Goal: Transaction & Acquisition: Purchase product/service

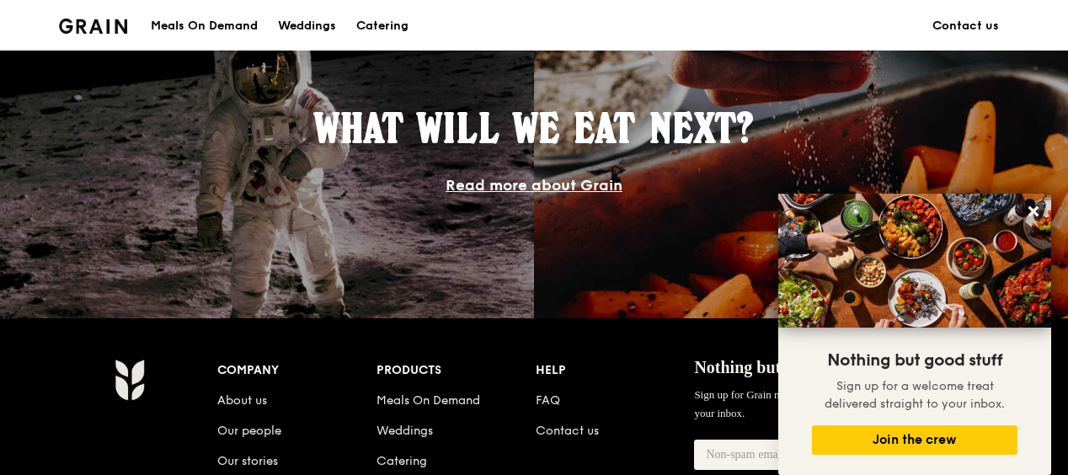
scroll to position [1684, 0]
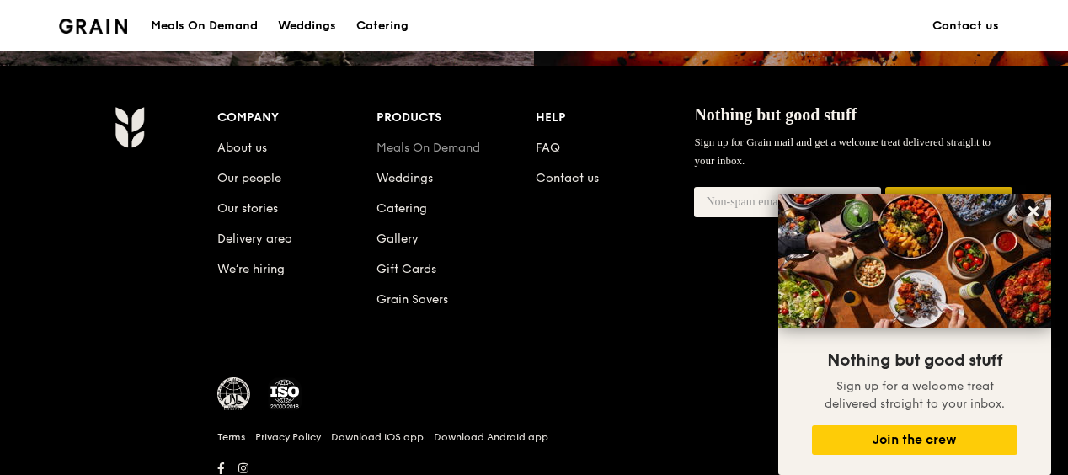
click at [421, 152] on link "Meals On Demand" at bounding box center [428, 148] width 104 height 14
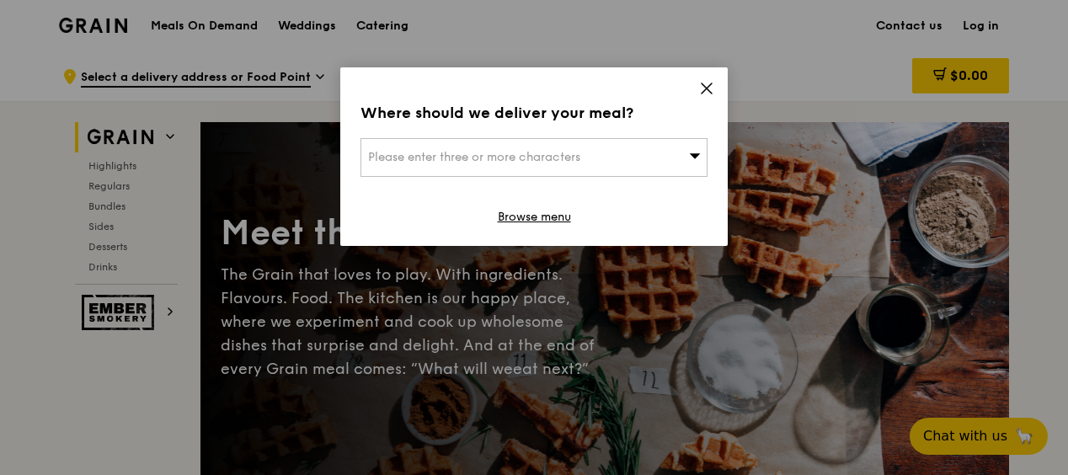
click at [644, 161] on div "Please enter three or more characters" at bounding box center [533, 157] width 347 height 39
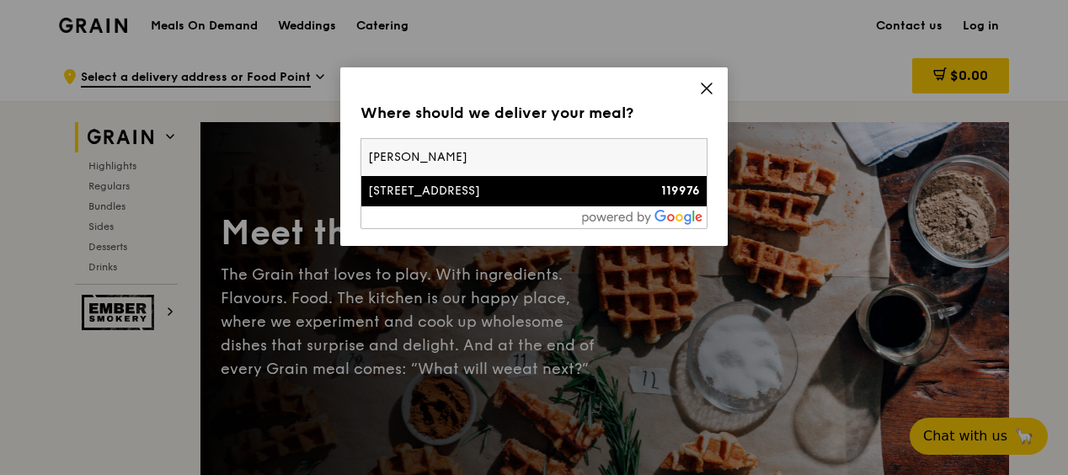
type input "alexandra tec"
click at [589, 200] on div "438C Alexandra Road, Alexandra Technopark" at bounding box center [492, 191] width 249 height 17
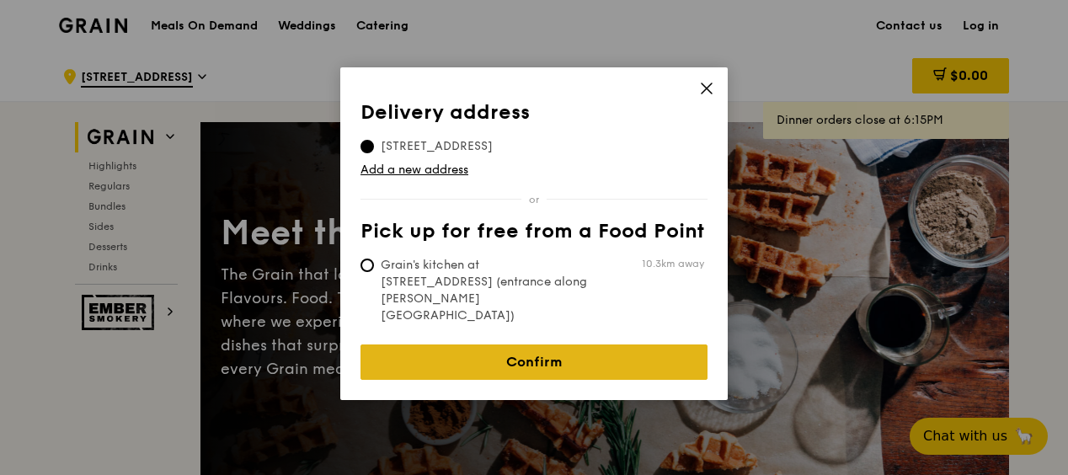
click at [477, 344] on link "Confirm" at bounding box center [533, 361] width 347 height 35
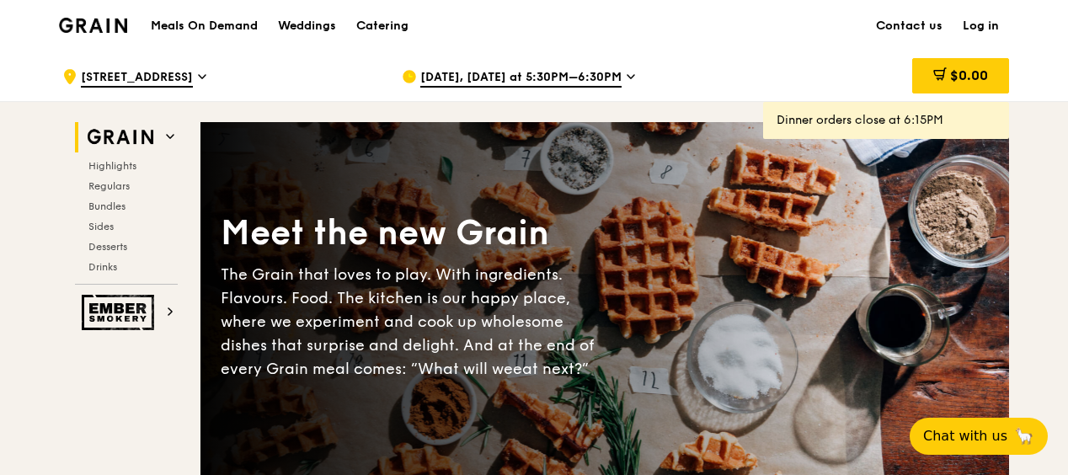
click at [480, 73] on span "Aug 26, Today at 5:30PM–6:30PM" at bounding box center [520, 78] width 201 height 19
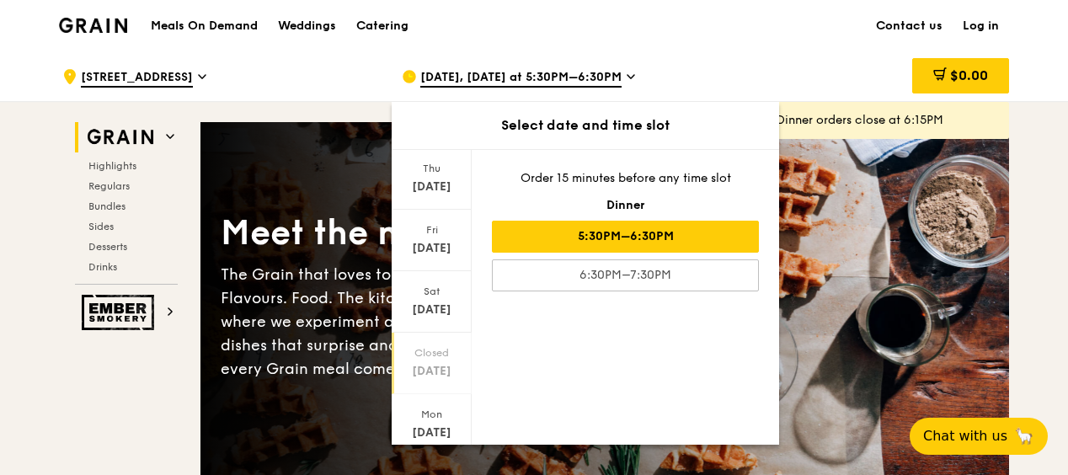
scroll to position [220, 0]
click at [448, 373] on div "Sep 1" at bounding box center [431, 381] width 75 height 17
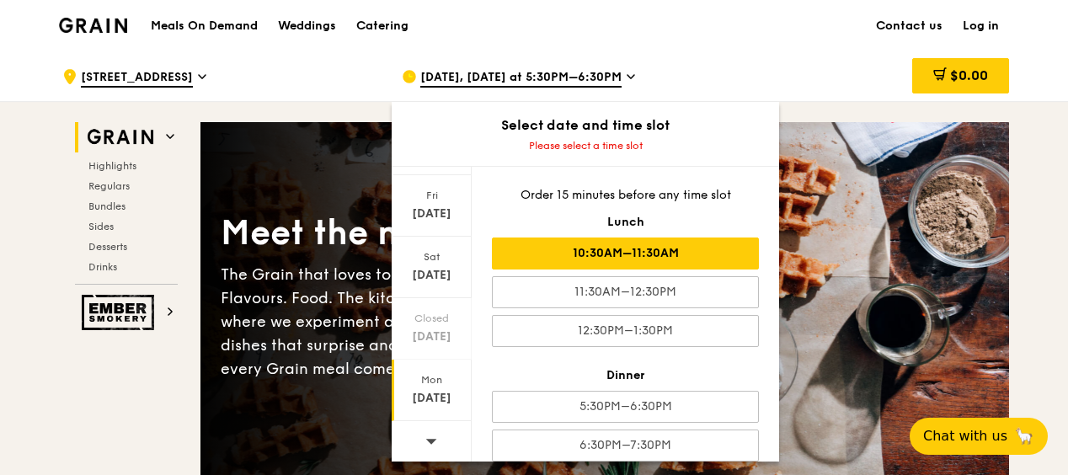
click at [588, 267] on div "10:30AM–11:30AM" at bounding box center [625, 253] width 267 height 32
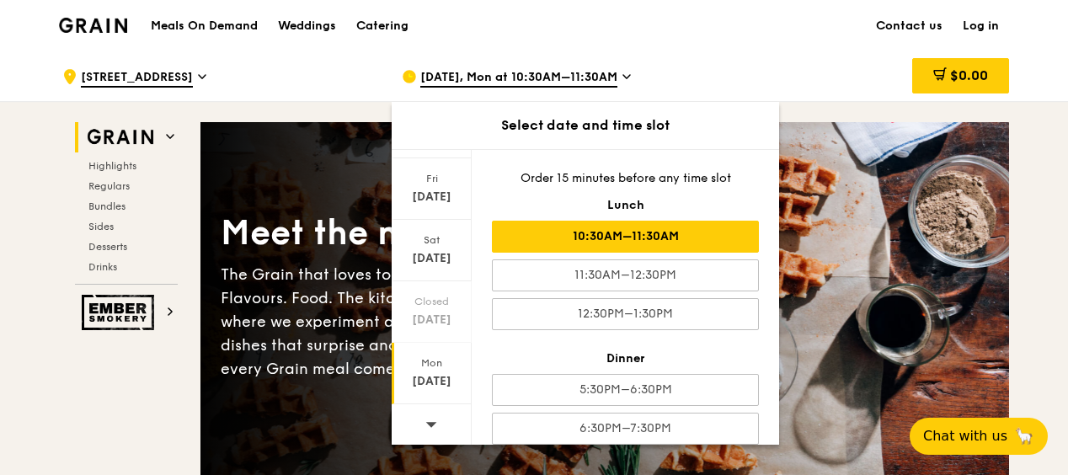
scroll to position [17, 0]
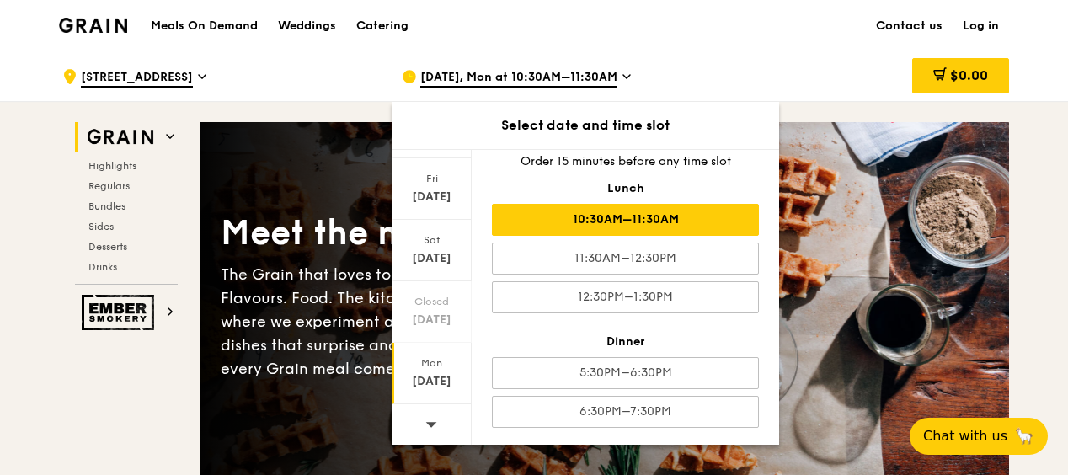
click at [628, 79] on div "Sep 1, Mon at 10:30AM–11:30AM" at bounding box center [558, 76] width 312 height 51
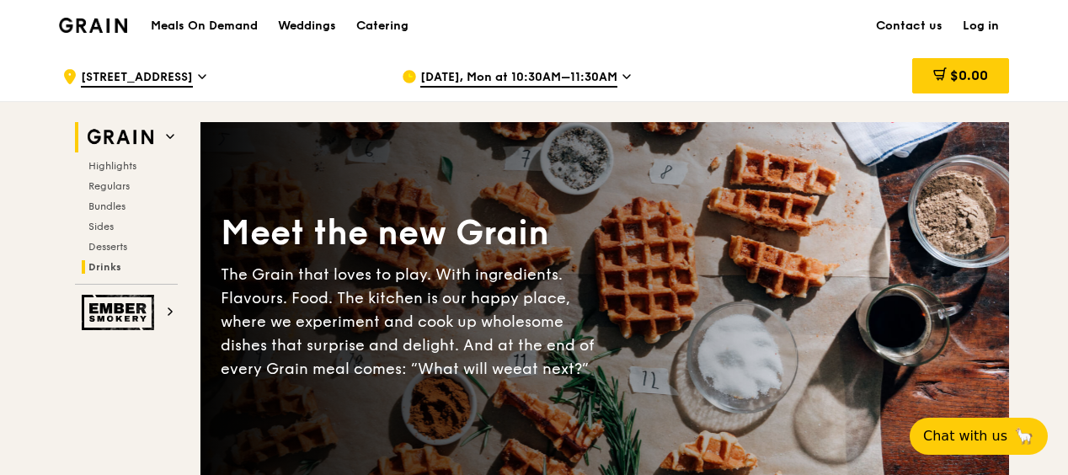
click at [107, 261] on span "Drinks" at bounding box center [104, 267] width 33 height 12
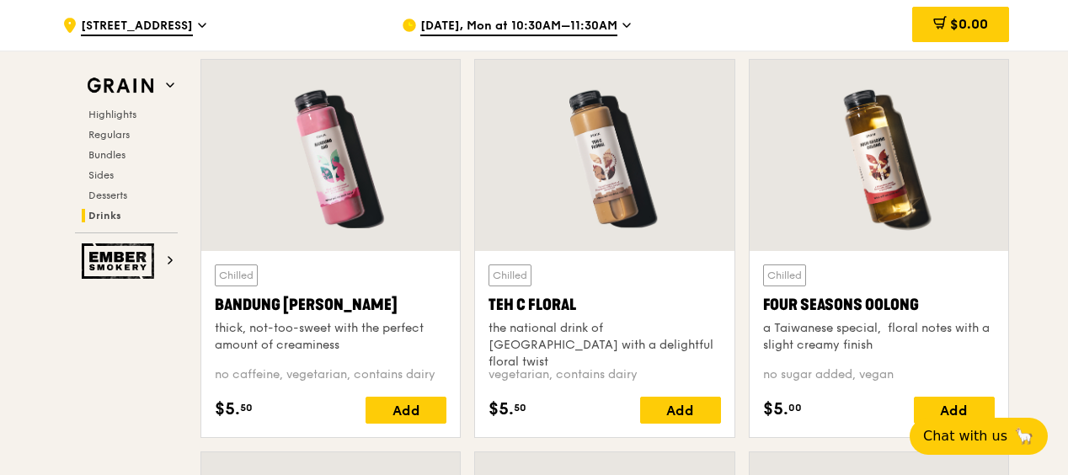
scroll to position [6068, 0]
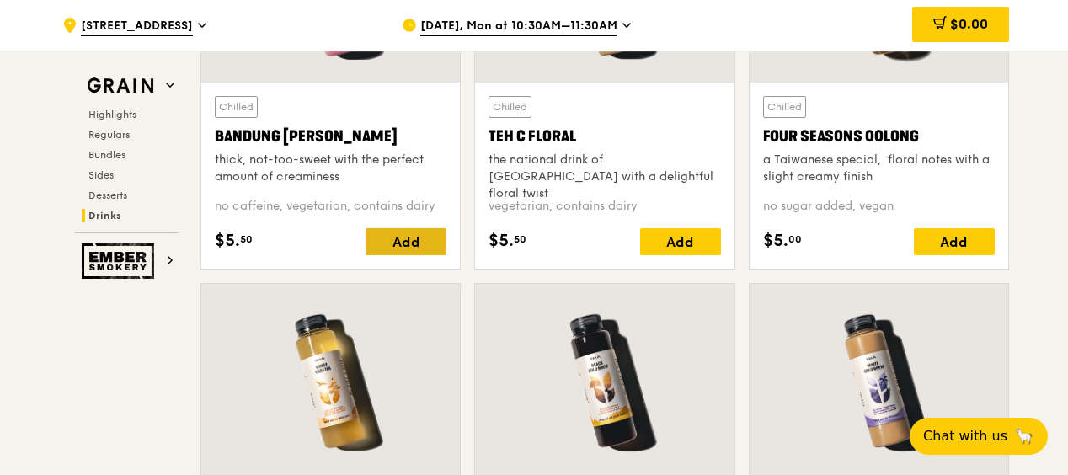
click at [392, 230] on div "Add" at bounding box center [405, 241] width 81 height 27
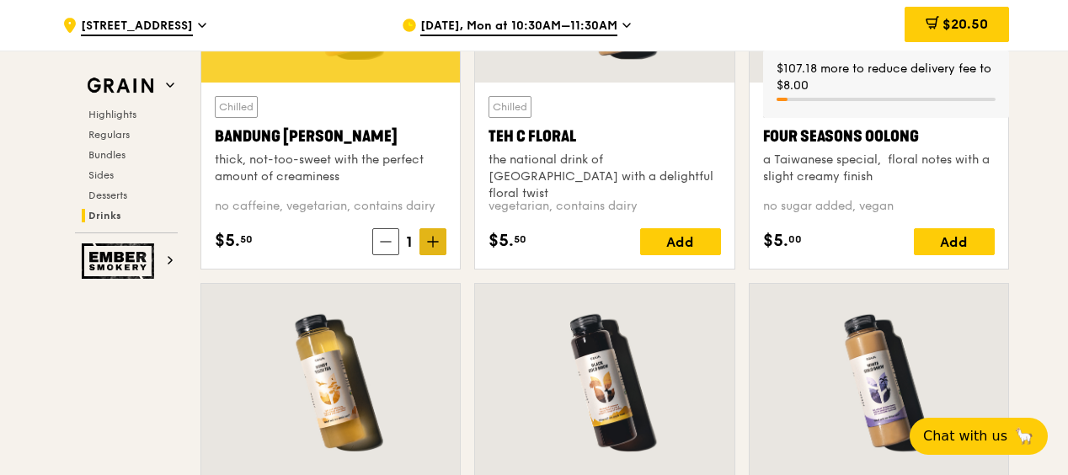
click at [436, 236] on icon at bounding box center [433, 242] width 12 height 12
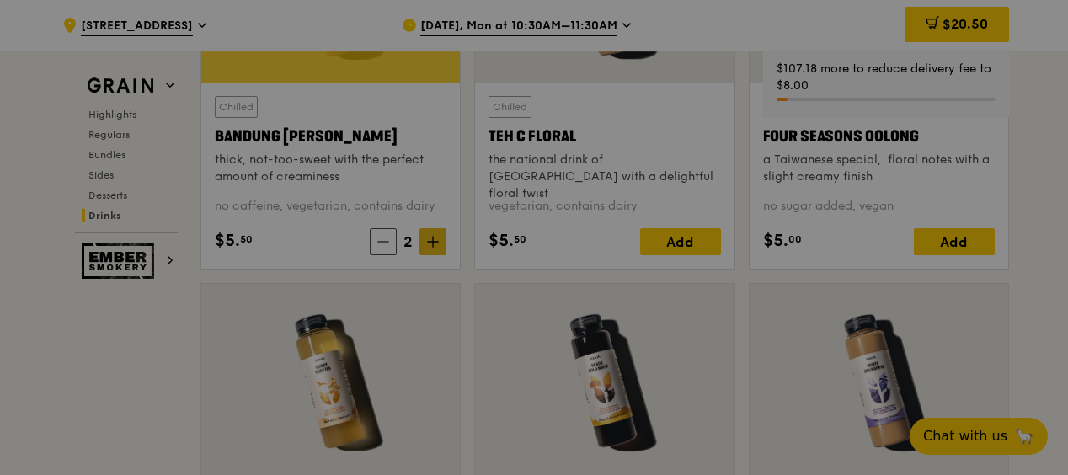
click at [436, 231] on div at bounding box center [534, 237] width 1068 height 475
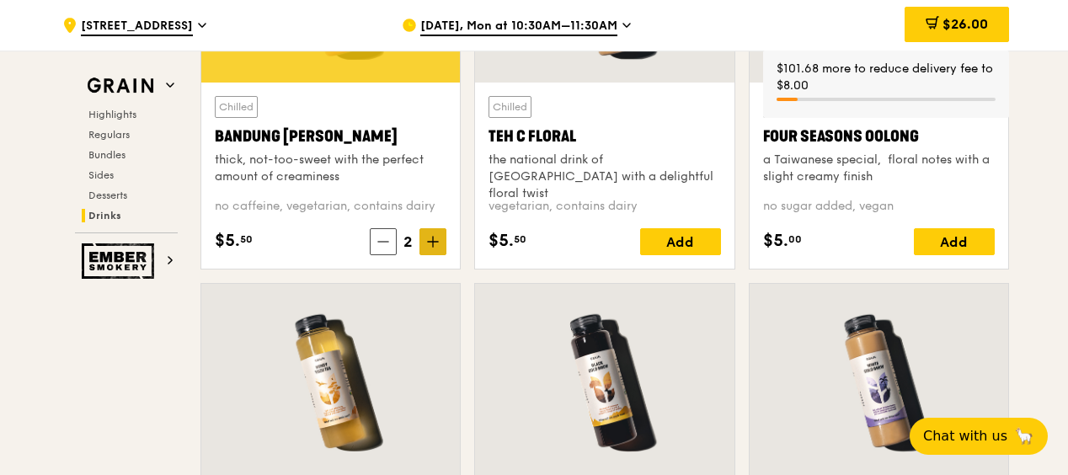
click at [435, 237] on icon at bounding box center [433, 242] width 12 height 12
click at [435, 236] on icon at bounding box center [433, 242] width 12 height 12
click at [435, 239] on icon at bounding box center [433, 242] width 12 height 12
click at [703, 230] on div "Add" at bounding box center [680, 241] width 81 height 27
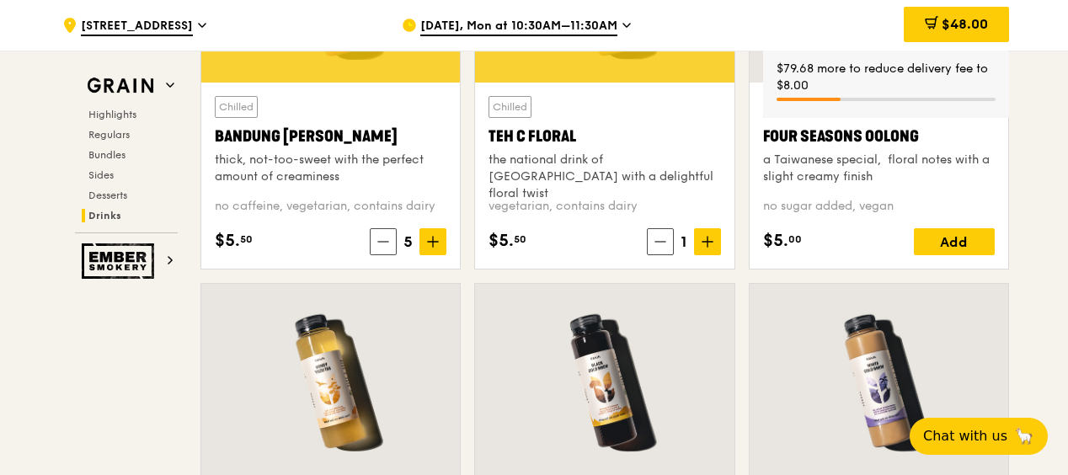
click at [702, 237] on icon at bounding box center [707, 242] width 12 height 12
click at [704, 242] on icon at bounding box center [707, 242] width 10 height 0
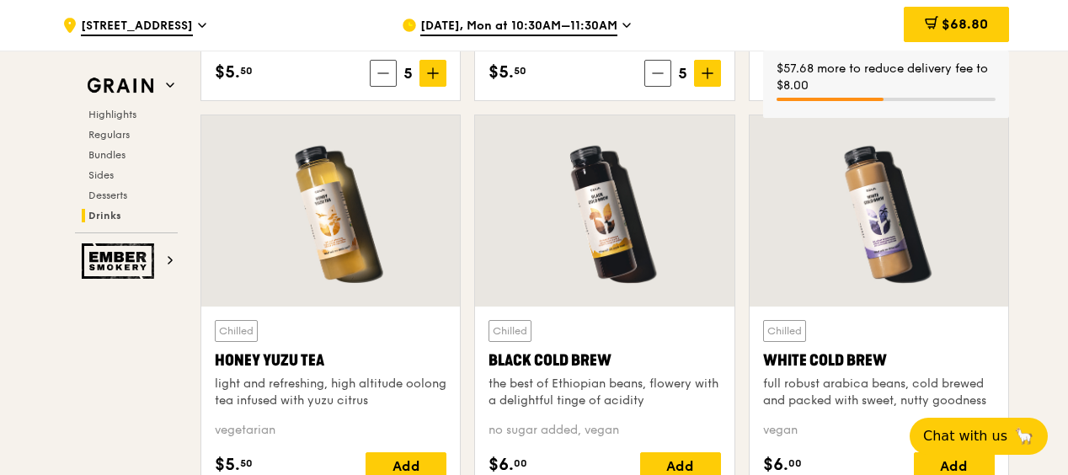
scroll to position [6405, 0]
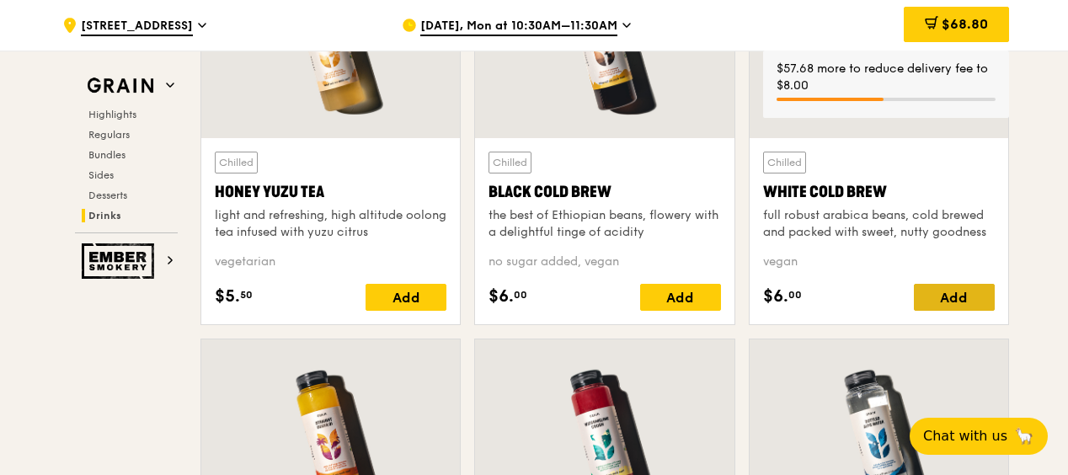
click at [980, 288] on div "Add" at bounding box center [954, 297] width 81 height 27
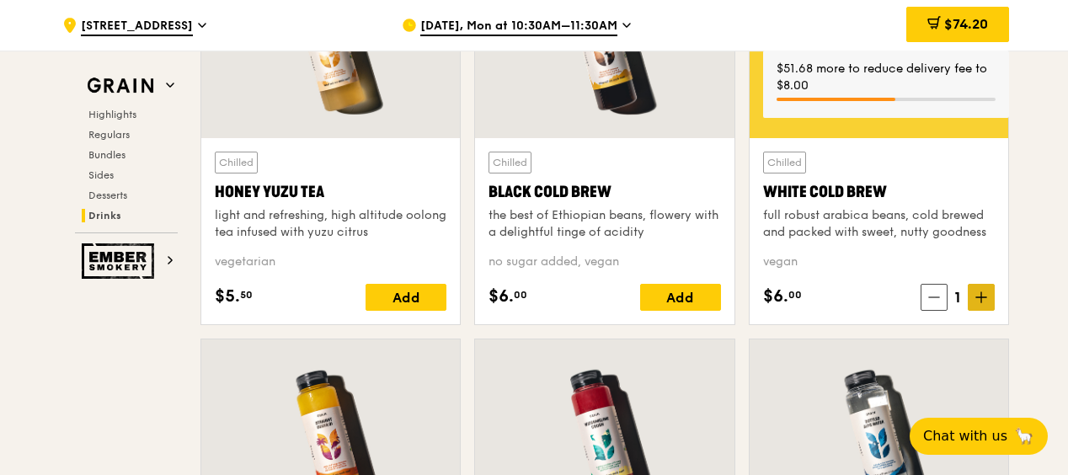
click at [983, 291] on icon at bounding box center [981, 297] width 12 height 12
click at [983, 297] on icon at bounding box center [981, 297] width 10 height 0
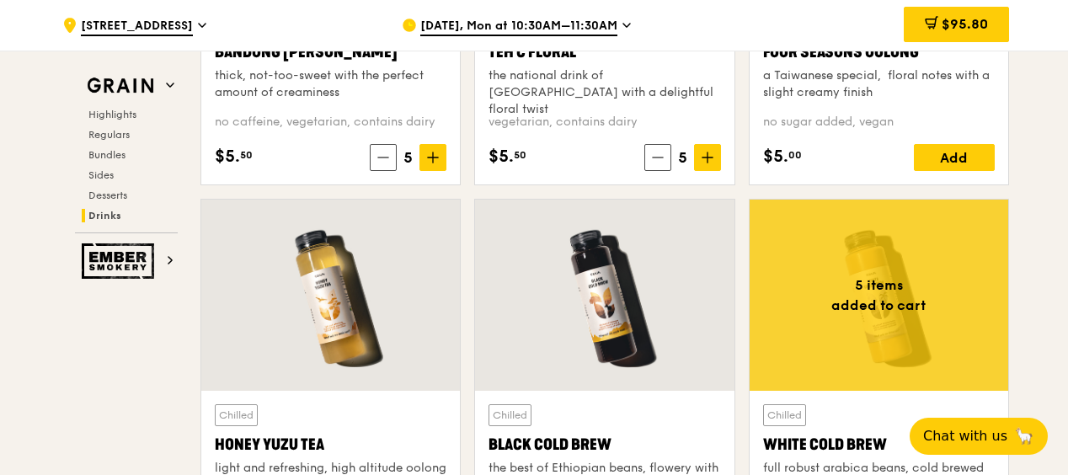
scroll to position [5900, 0]
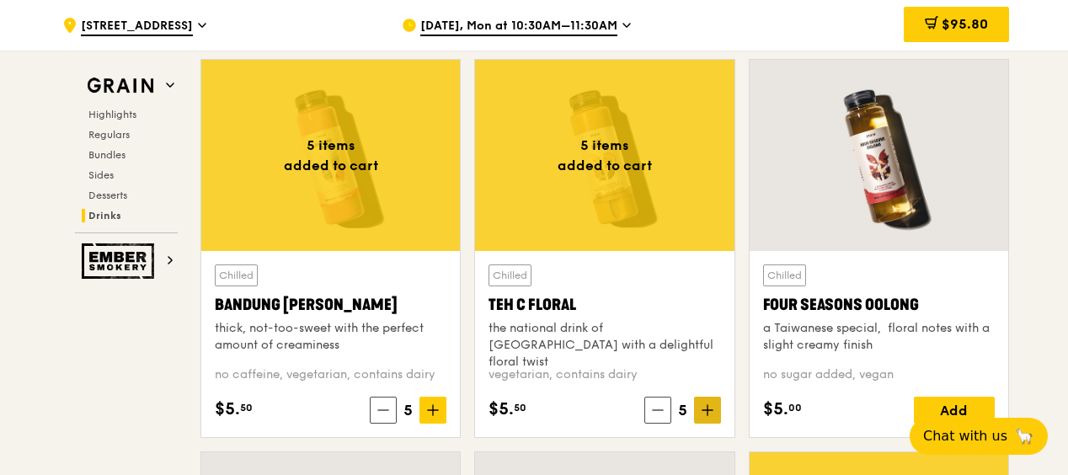
click at [712, 408] on icon at bounding box center [707, 410] width 12 height 12
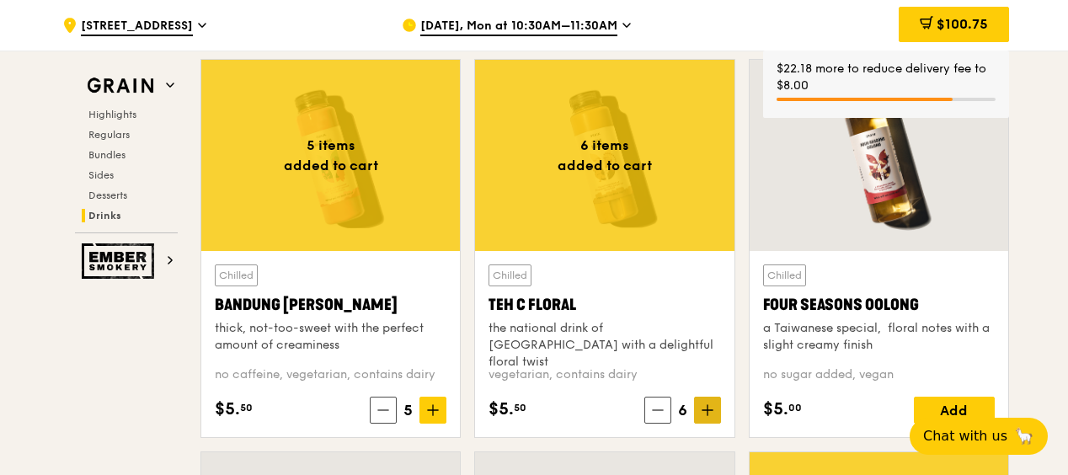
click at [707, 410] on icon at bounding box center [707, 410] width 10 height 0
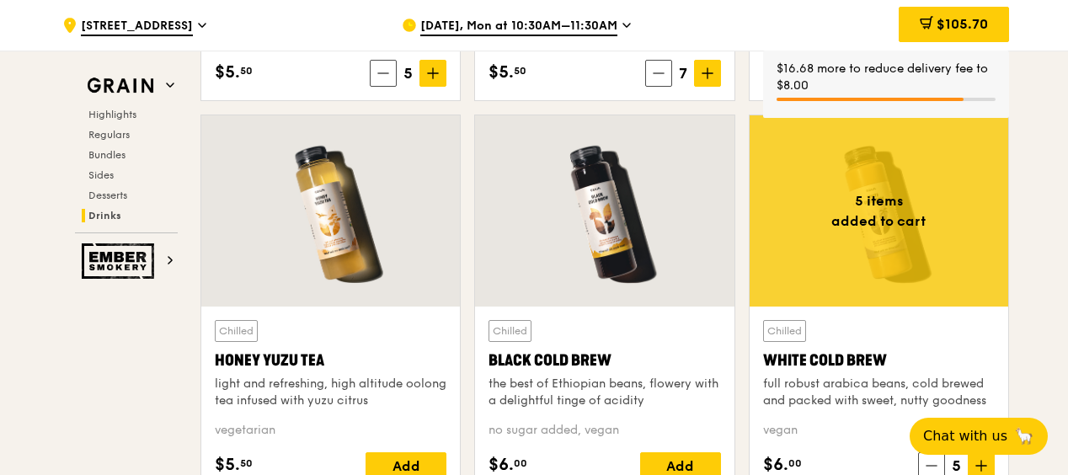
scroll to position [6405, 0]
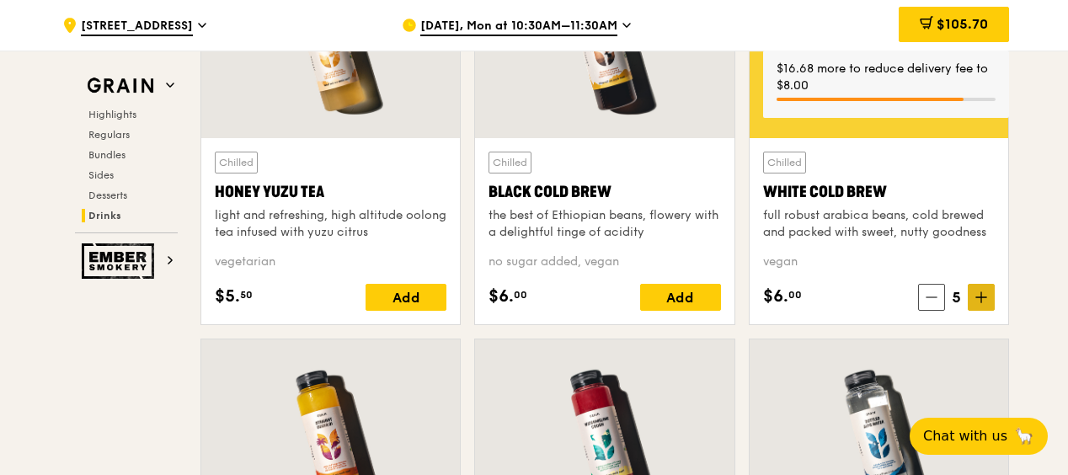
click at [985, 294] on icon at bounding box center [981, 297] width 12 height 12
click at [985, 295] on icon at bounding box center [981, 297] width 12 height 12
click at [985, 291] on icon at bounding box center [981, 297] width 12 height 12
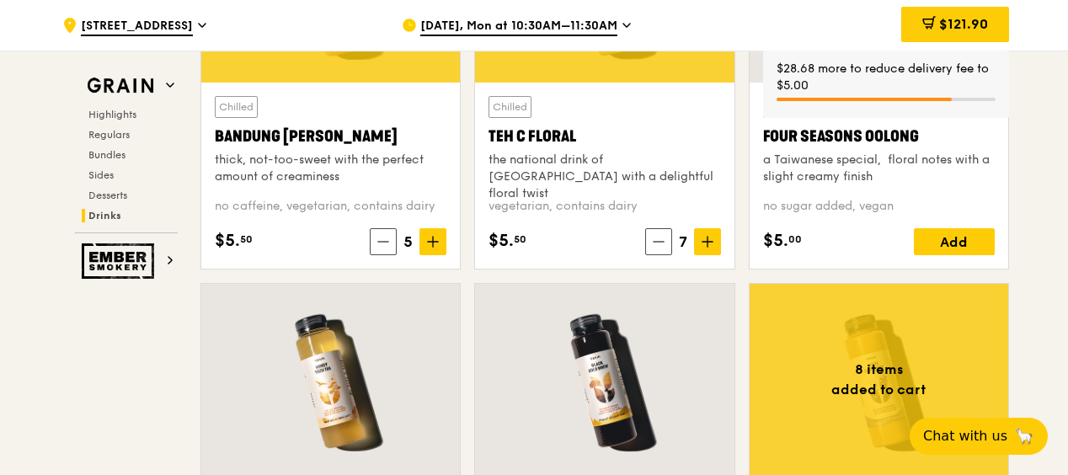
scroll to position [5900, 0]
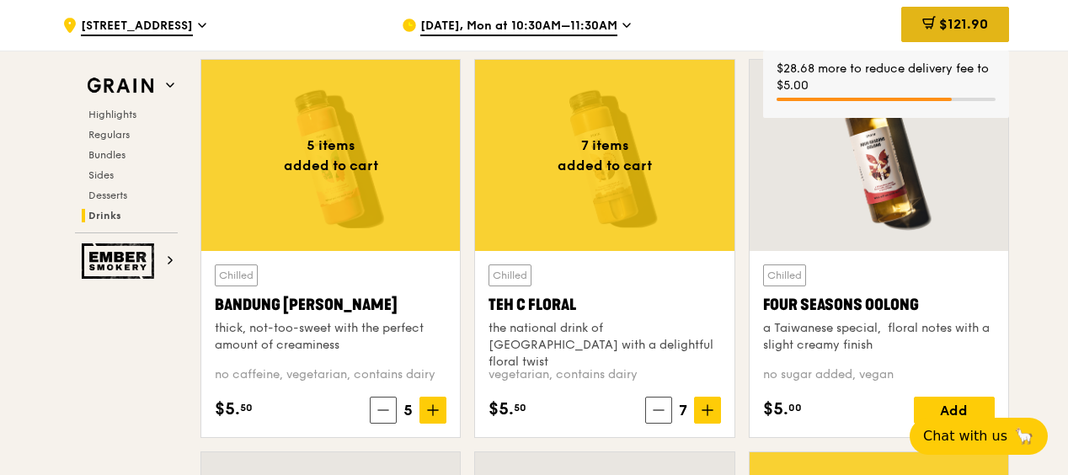
click at [957, 13] on div "$121.90" at bounding box center [955, 24] width 108 height 35
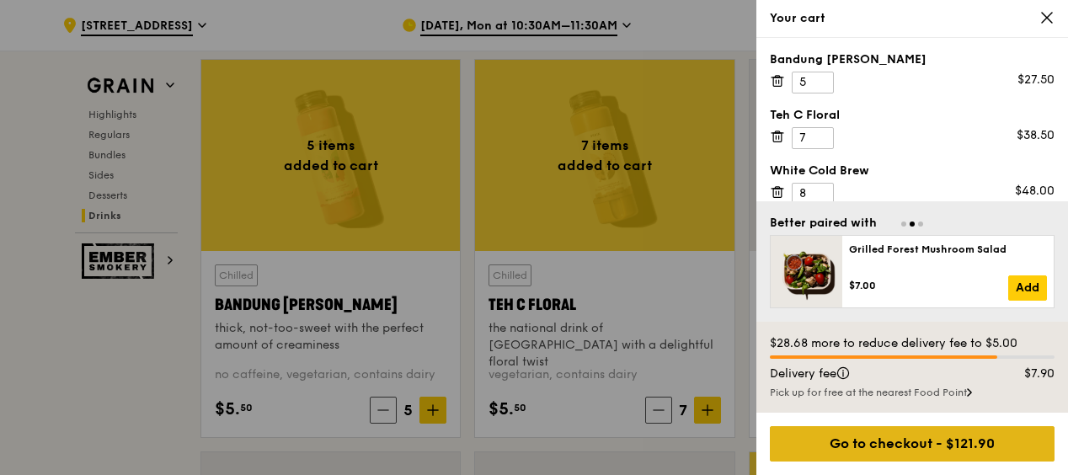
click at [936, 452] on div "Go to checkout - $121.90" at bounding box center [912, 443] width 285 height 35
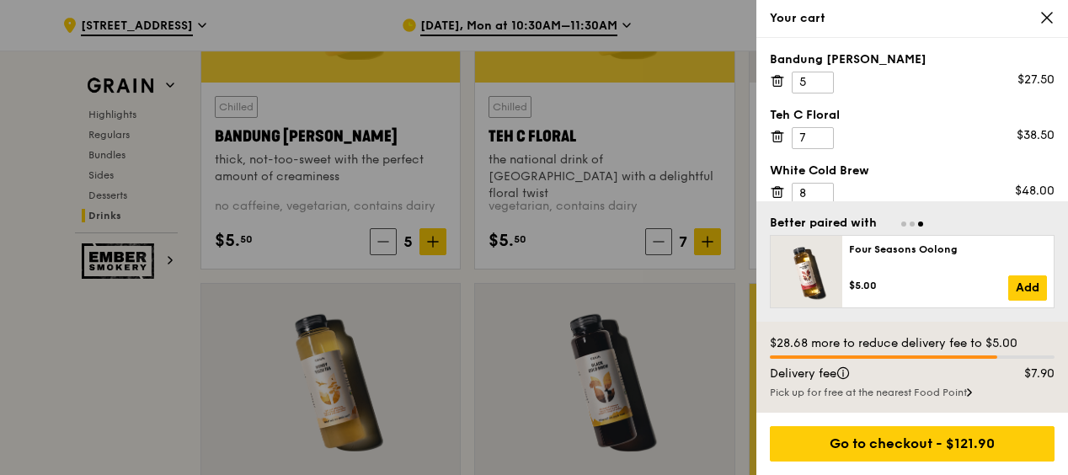
scroll to position [5816, 0]
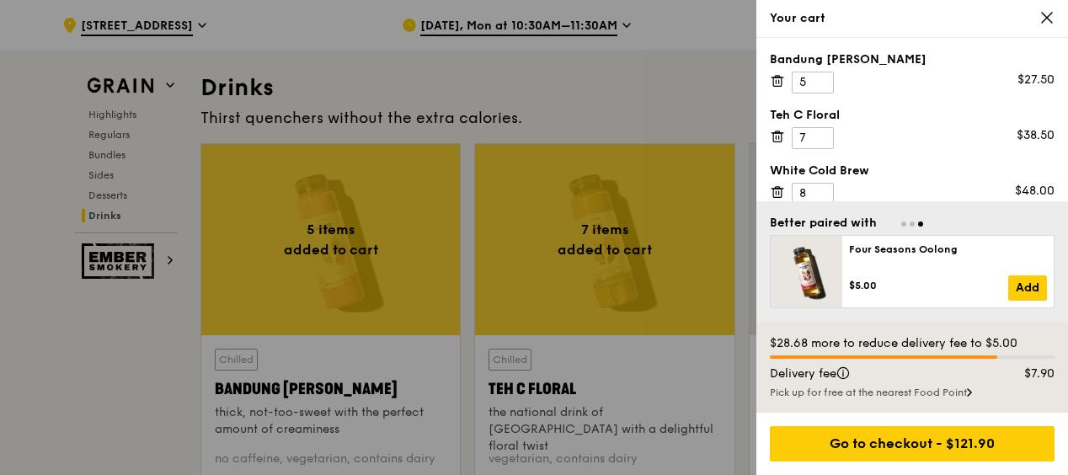
click at [1049, 21] on icon at bounding box center [1046, 17] width 15 height 15
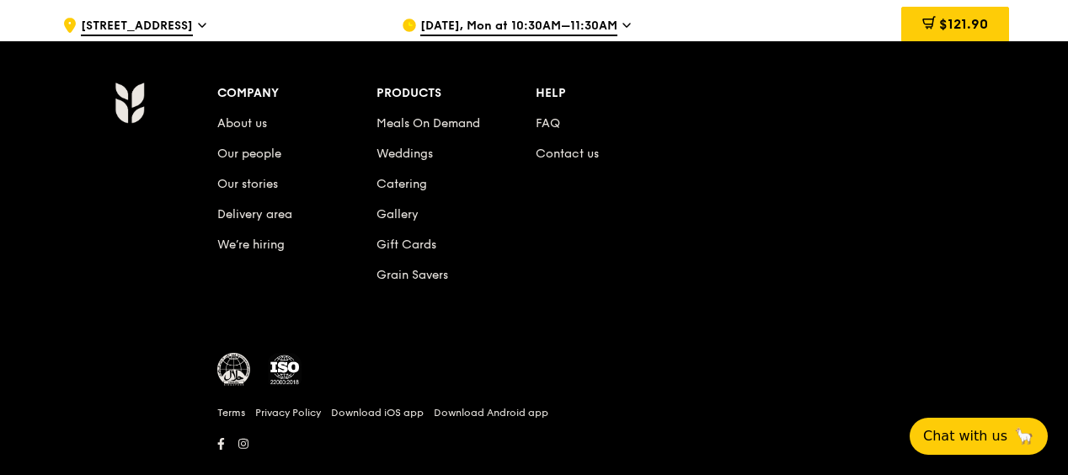
scroll to position [7206, 0]
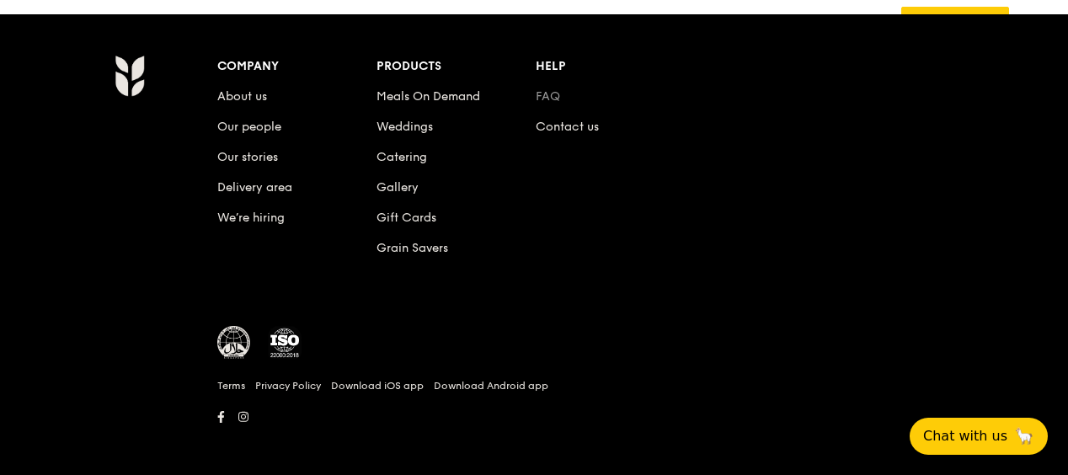
click at [543, 89] on link "FAQ" at bounding box center [548, 96] width 24 height 14
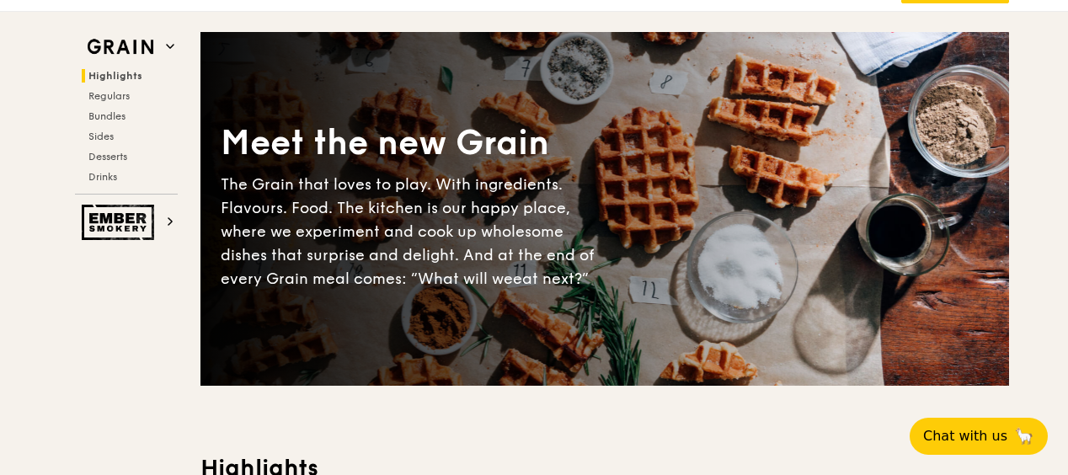
scroll to position [0, 0]
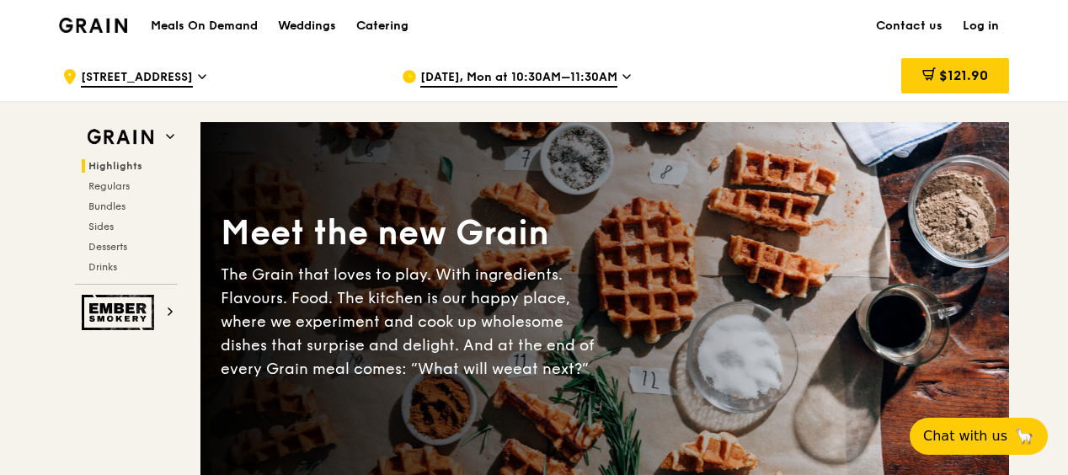
click at [367, 24] on div "Catering" at bounding box center [382, 26] width 52 height 51
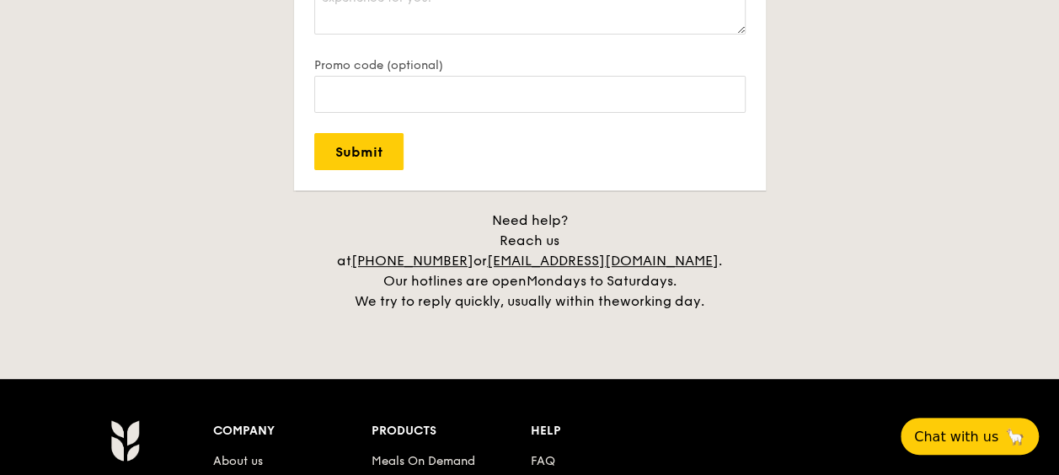
scroll to position [3537, 0]
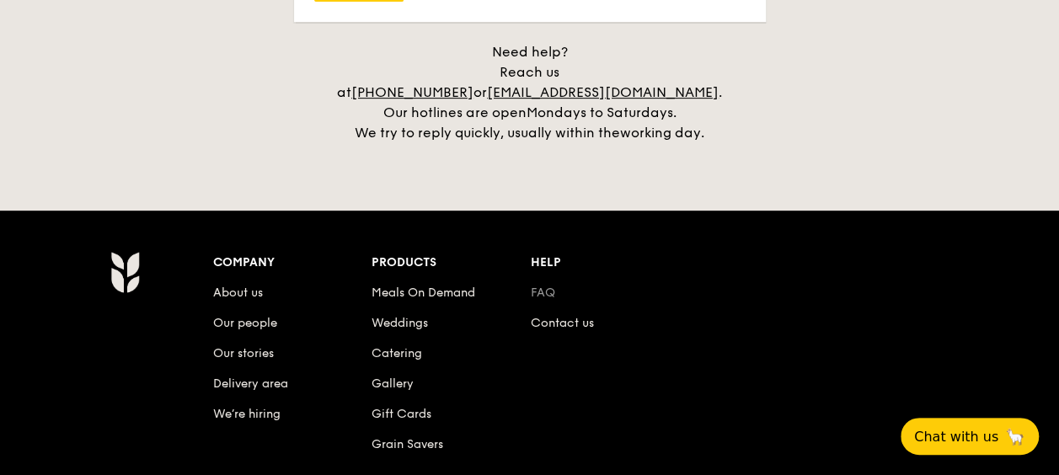
click at [538, 285] on link "FAQ" at bounding box center [543, 292] width 24 height 14
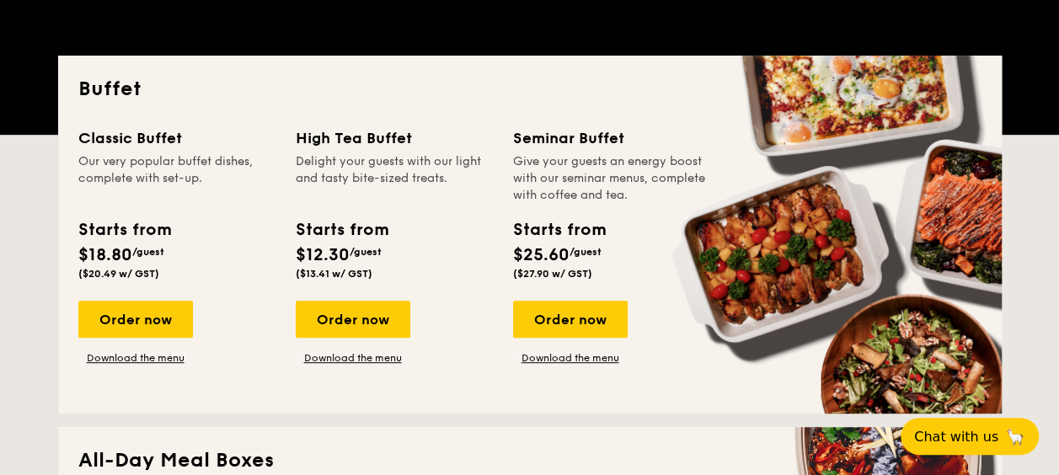
scroll to position [0, 0]
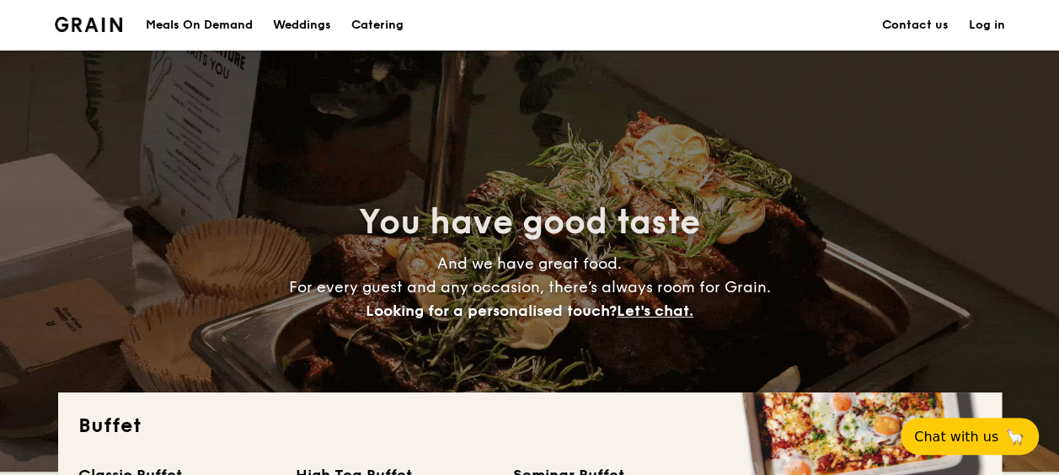
click at [205, 24] on div "Meals On Demand" at bounding box center [199, 25] width 107 height 51
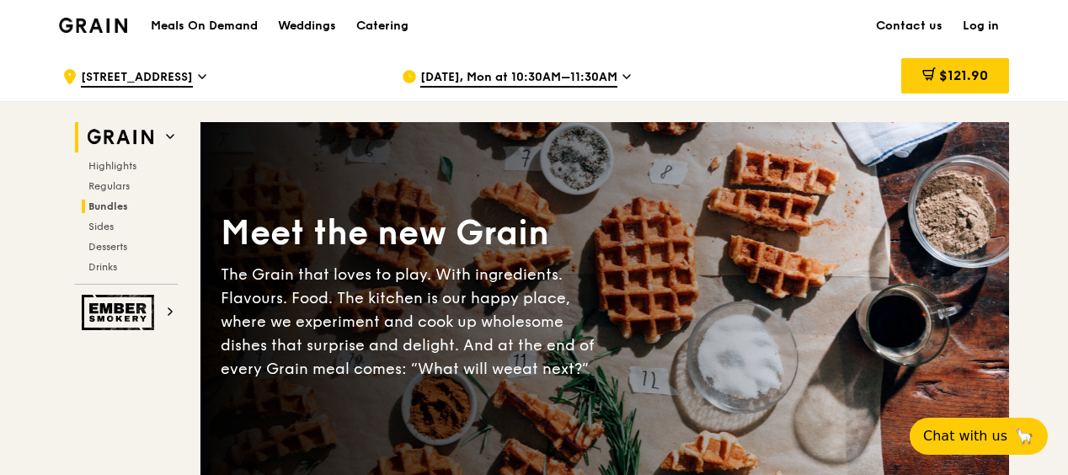
click at [104, 205] on span "Bundles" at bounding box center [108, 206] width 40 height 12
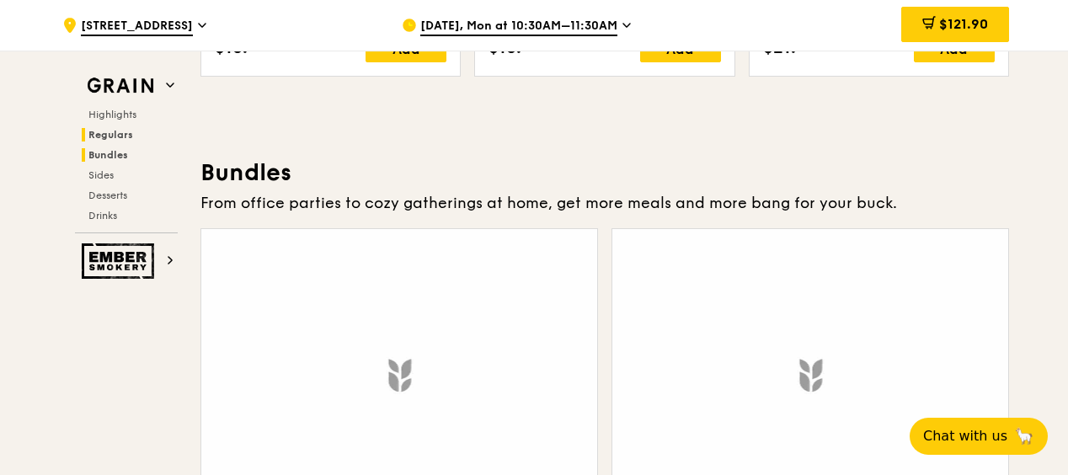
scroll to position [2422, 0]
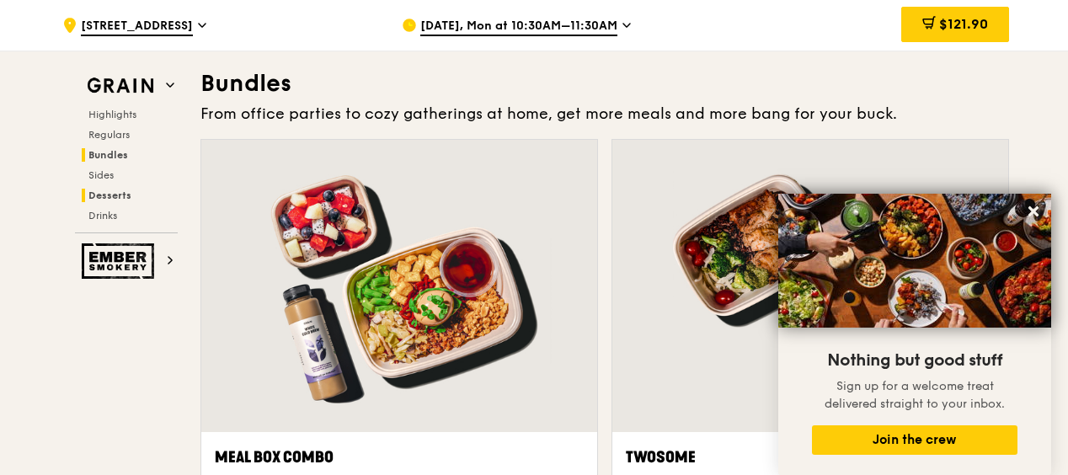
click at [109, 197] on span "Desserts" at bounding box center [109, 195] width 43 height 12
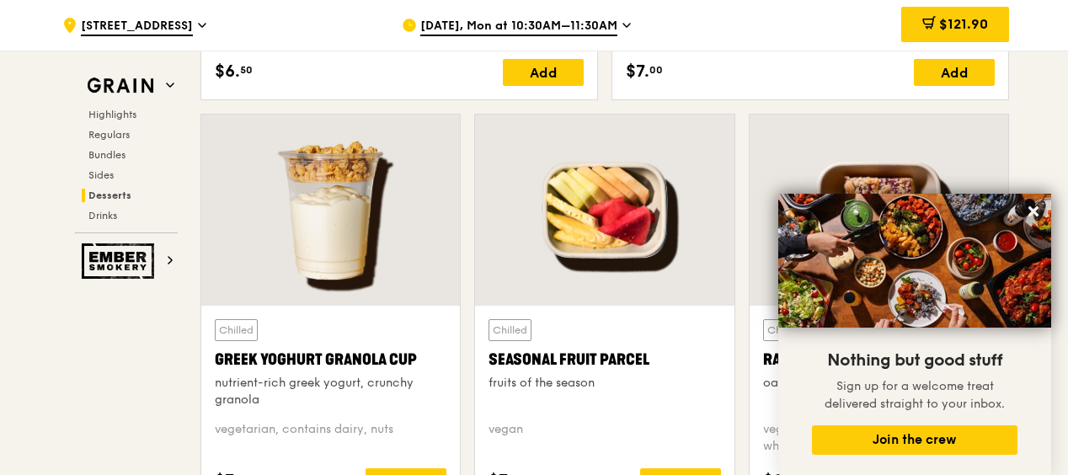
scroll to position [5719, 0]
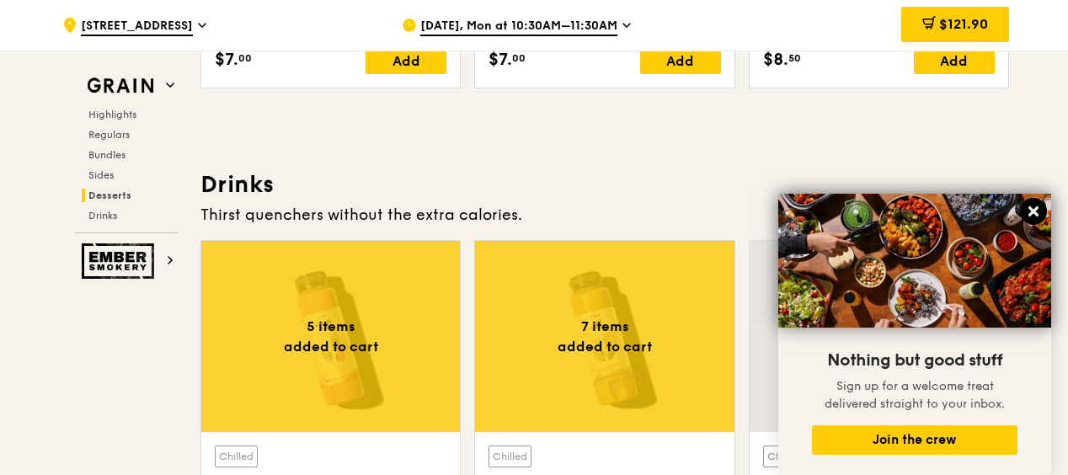
click at [1036, 208] on icon at bounding box center [1033, 211] width 10 height 10
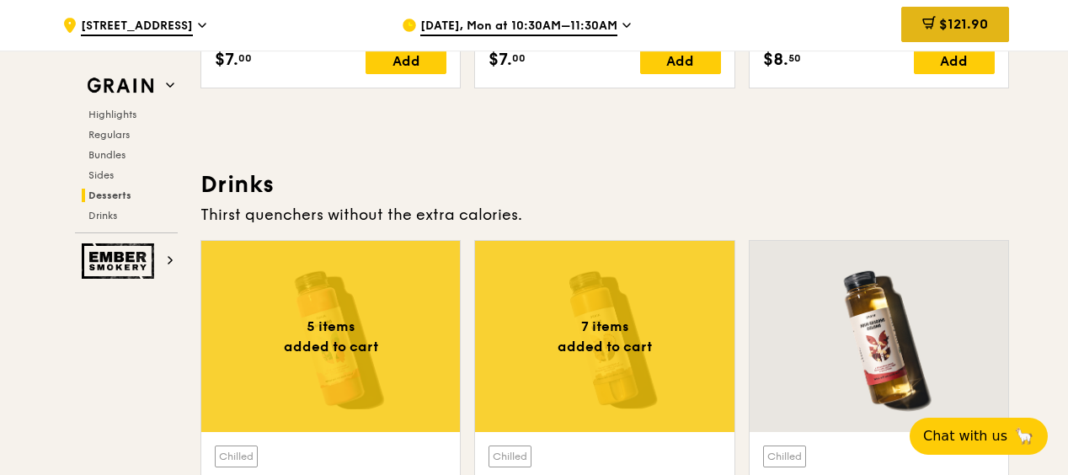
click at [991, 29] on div "$121.90" at bounding box center [955, 24] width 108 height 35
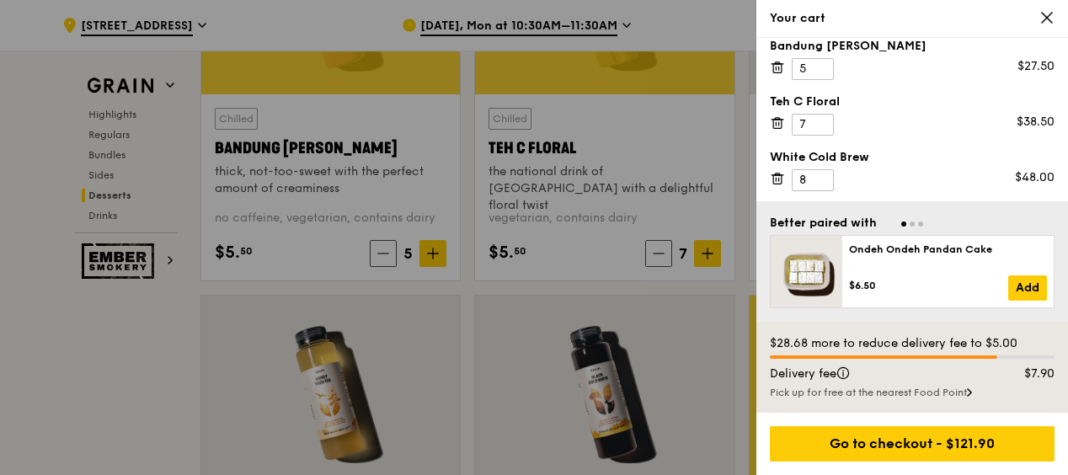
scroll to position [5635, 0]
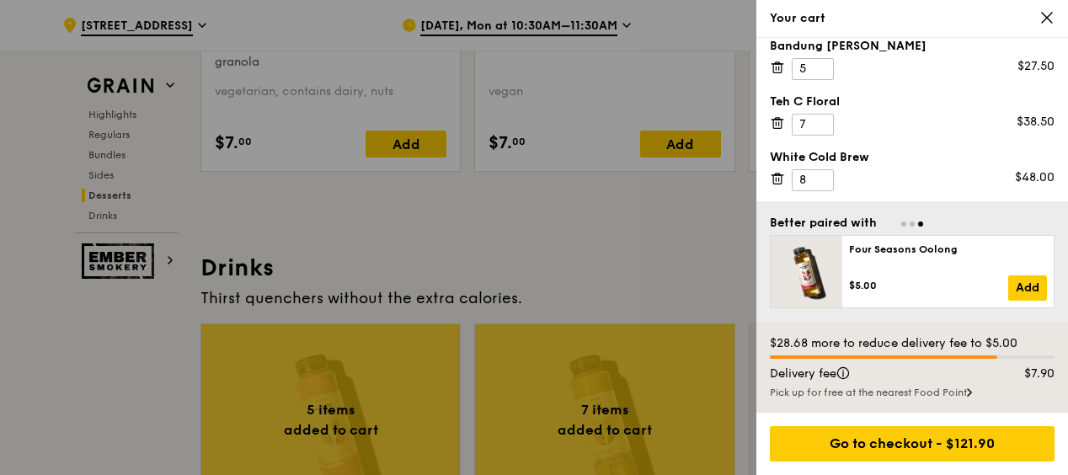
click at [954, 392] on div "Pick up for free at the nearest Food Point" at bounding box center [912, 392] width 285 height 13
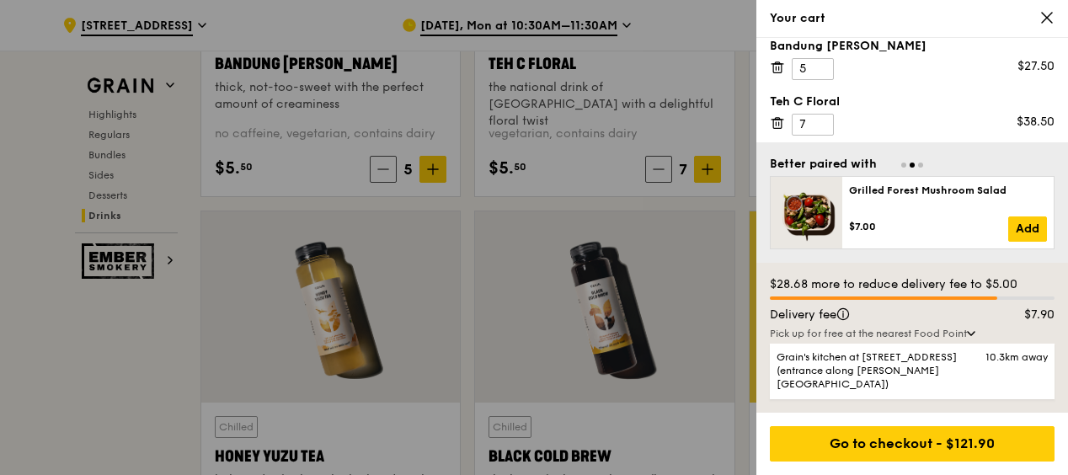
scroll to position [6477, 0]
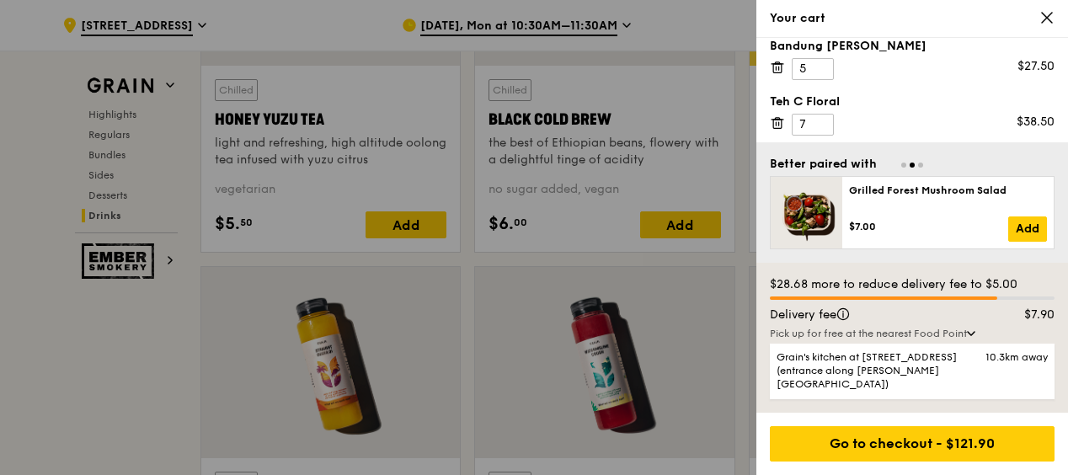
click at [121, 336] on div at bounding box center [534, 237] width 1068 height 475
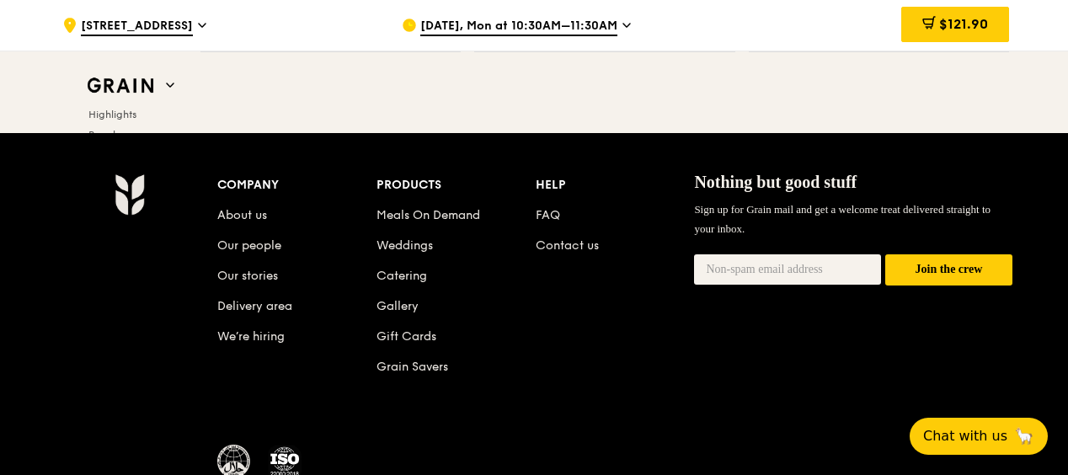
scroll to position [7206, 0]
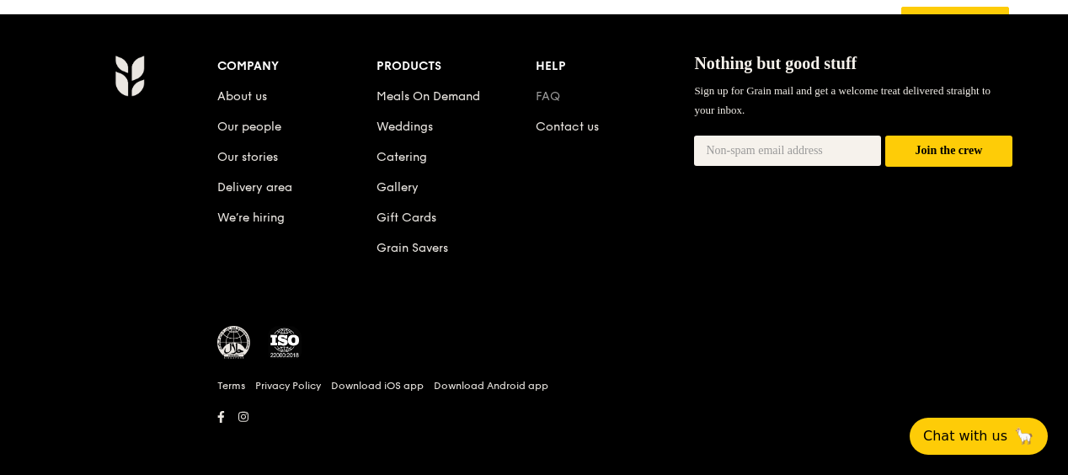
click at [549, 89] on link "FAQ" at bounding box center [548, 96] width 24 height 14
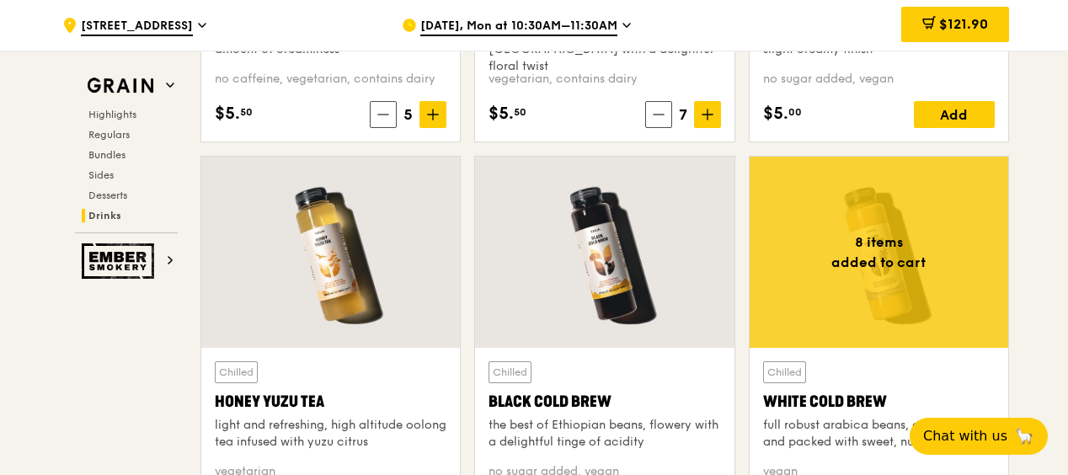
scroll to position [5859, 0]
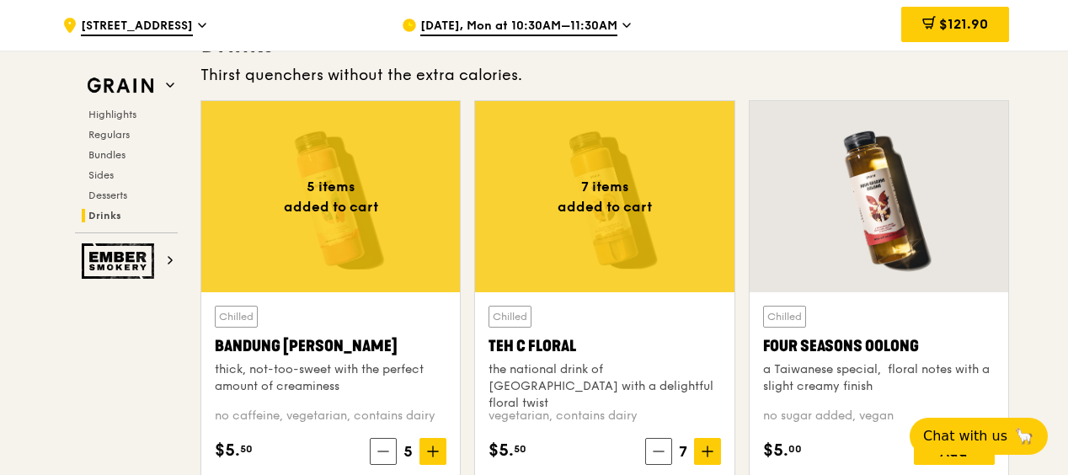
click at [615, 208] on div at bounding box center [604, 196] width 259 height 191
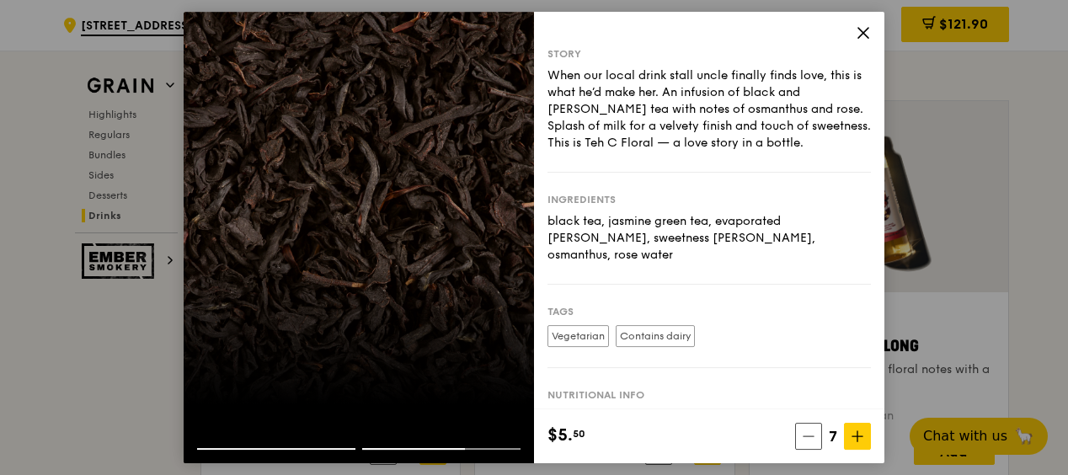
click at [315, 445] on div at bounding box center [359, 434] width 350 height 27
click at [863, 32] on icon at bounding box center [863, 32] width 15 height 15
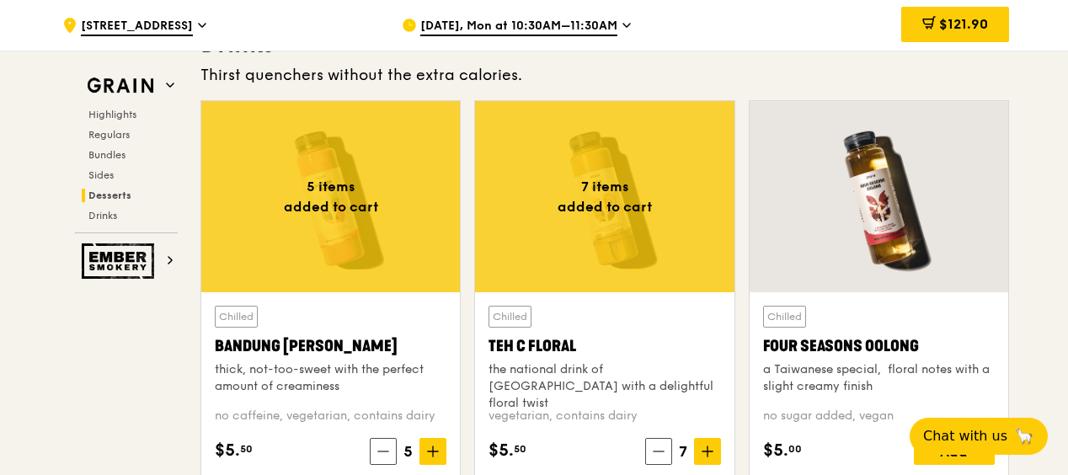
scroll to position [5774, 0]
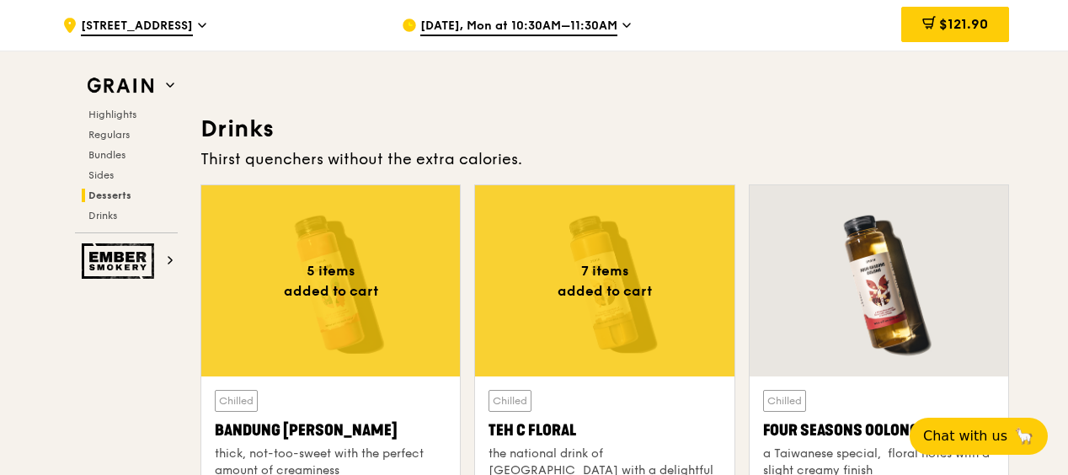
click at [341, 285] on div at bounding box center [330, 280] width 259 height 191
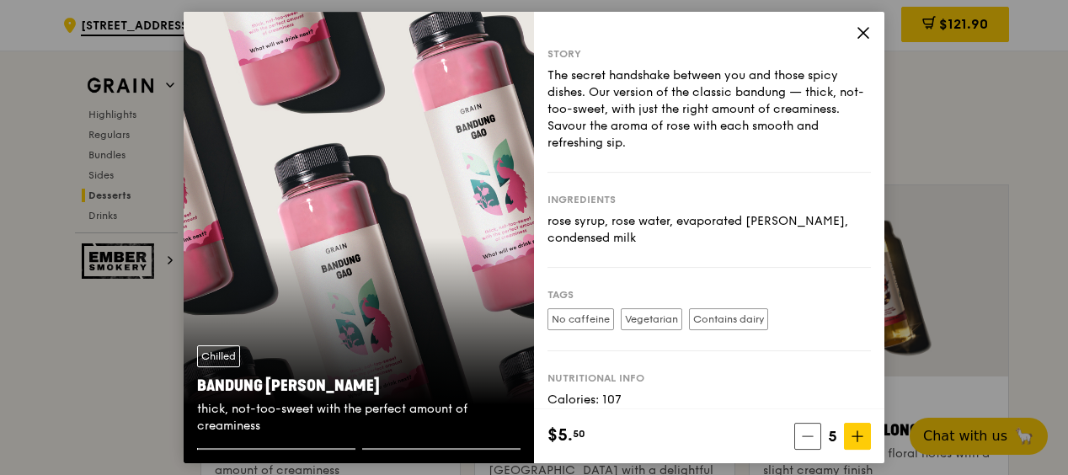
click at [456, 268] on div "Chilled Bandung Gao thick, not-too-sweet with the perfect amount of creaminess" at bounding box center [359, 237] width 350 height 451
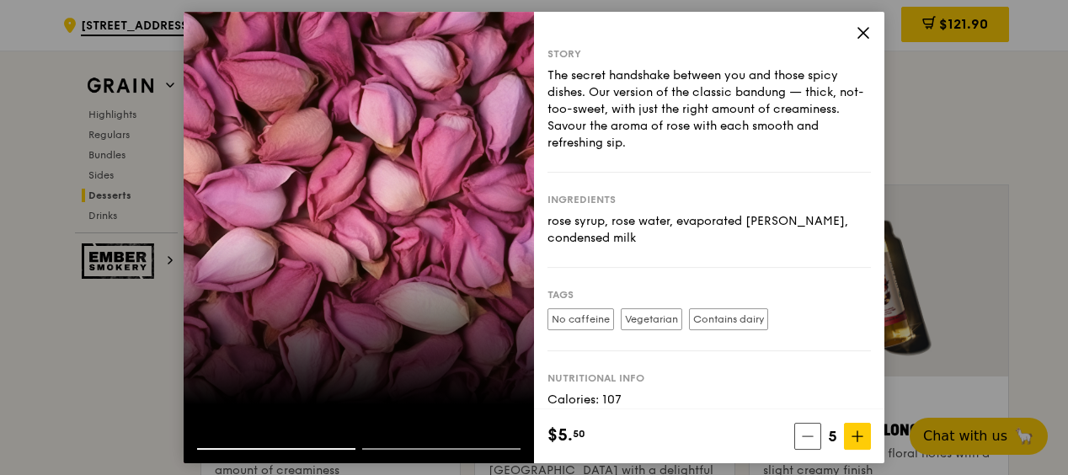
drag, startPoint x: 332, startPoint y: 449, endPoint x: 335, endPoint y: 430, distance: 18.8
click at [332, 449] on div at bounding box center [276, 449] width 158 height 2
click at [319, 374] on div at bounding box center [359, 237] width 350 height 451
